Goal: Transaction & Acquisition: Purchase product/service

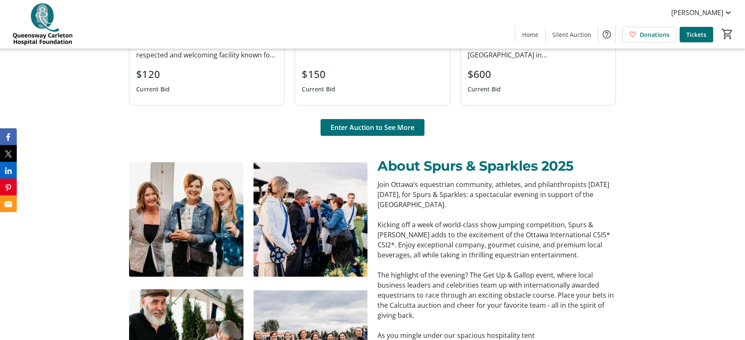
scroll to position [726, 0]
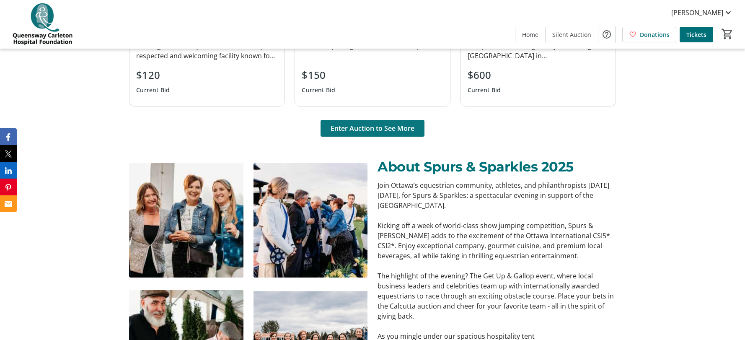
click at [371, 126] on span "Enter Auction to See More" at bounding box center [372, 128] width 84 height 10
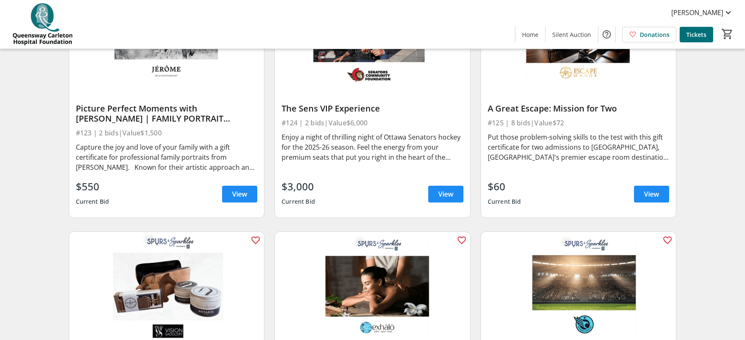
scroll to position [1905, 0]
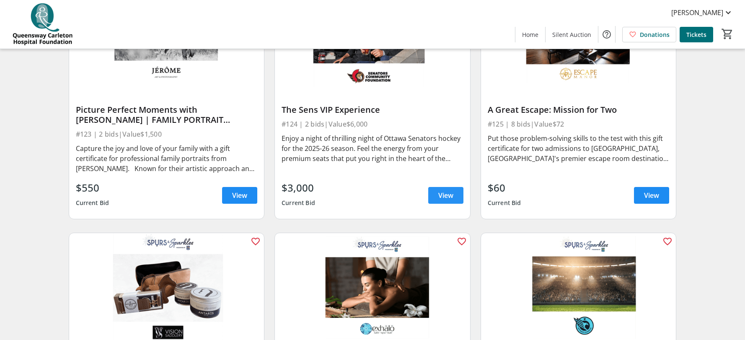
click at [438, 190] on span "View" at bounding box center [445, 195] width 15 height 10
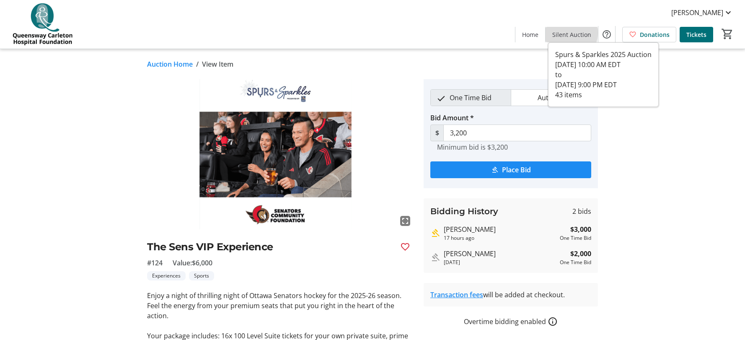
click at [570, 32] on span "Silent Auction" at bounding box center [571, 34] width 39 height 9
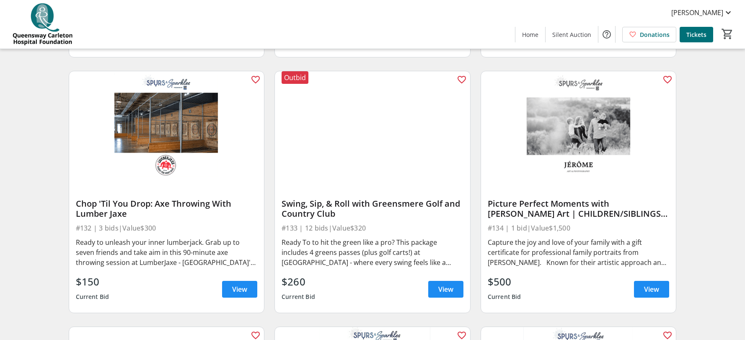
scroll to position [2572, 0]
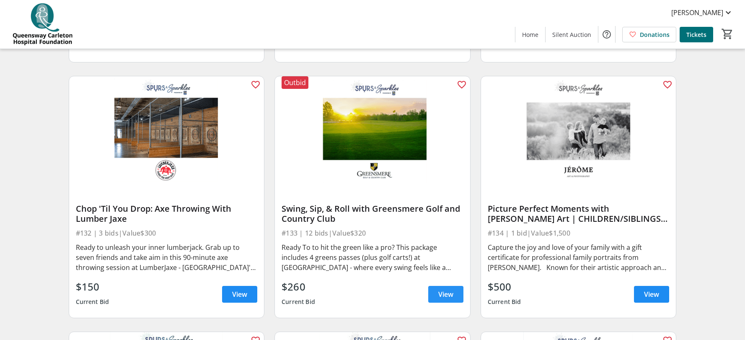
click at [445, 289] on span "View" at bounding box center [445, 294] width 15 height 10
